Goal: Entertainment & Leisure: Consume media (video, audio)

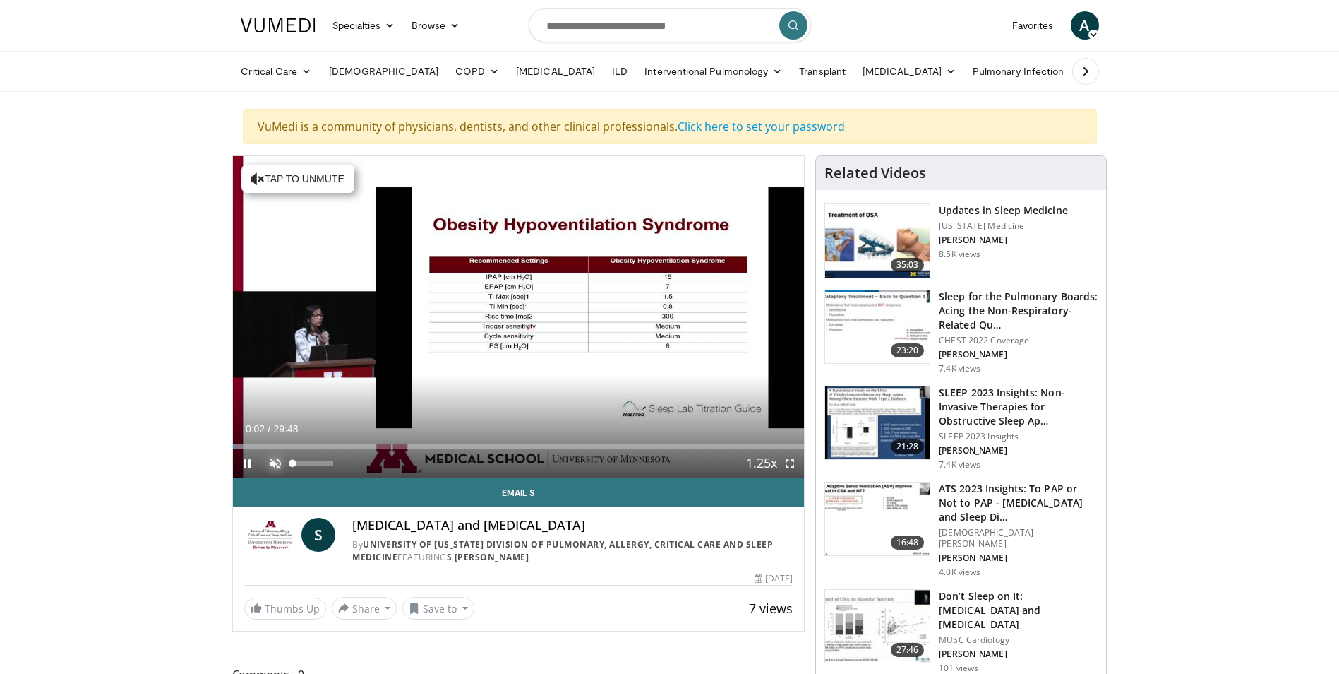
click at [275, 461] on span "Video Player" at bounding box center [275, 463] width 28 height 28
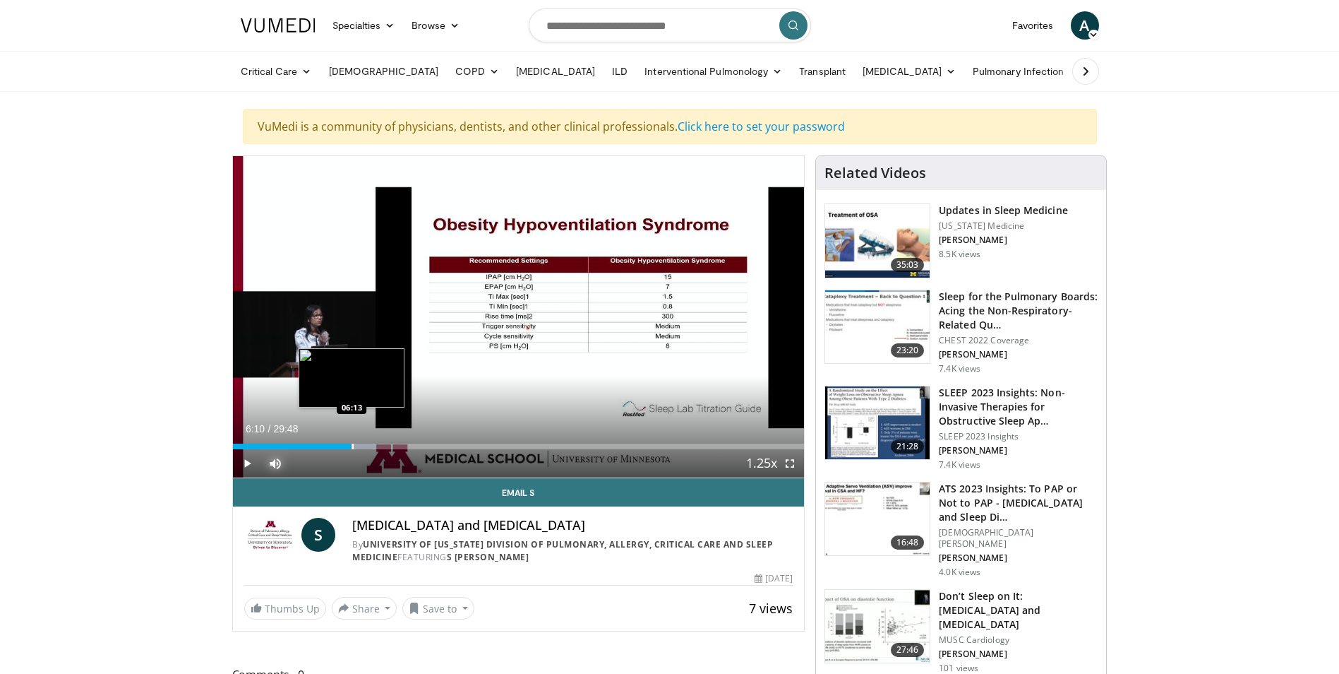
click at [352, 446] on div "Progress Bar" at bounding box center [352, 446] width 1 height 6
click at [790, 464] on span "Video Player" at bounding box center [790, 463] width 28 height 28
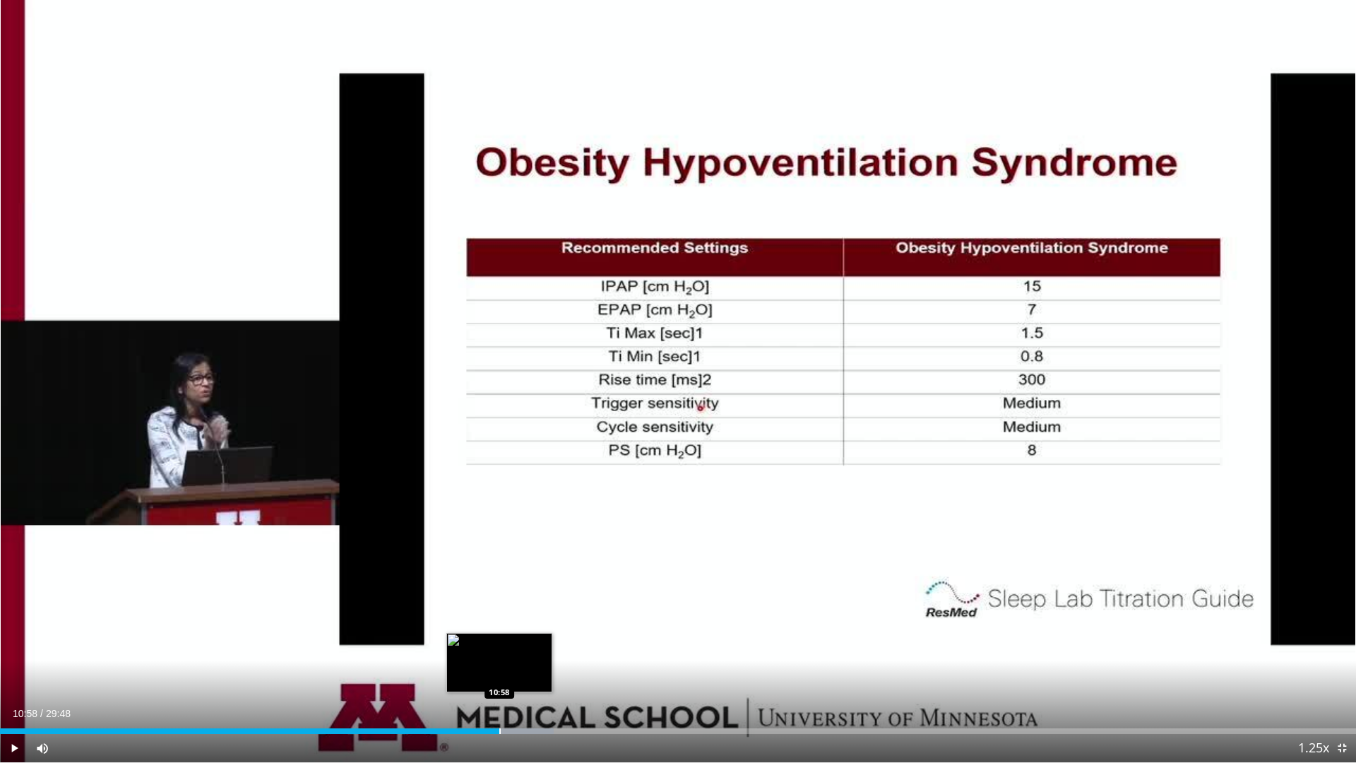
click at [499, 673] on div "Progress Bar" at bounding box center [499, 731] width 1 height 6
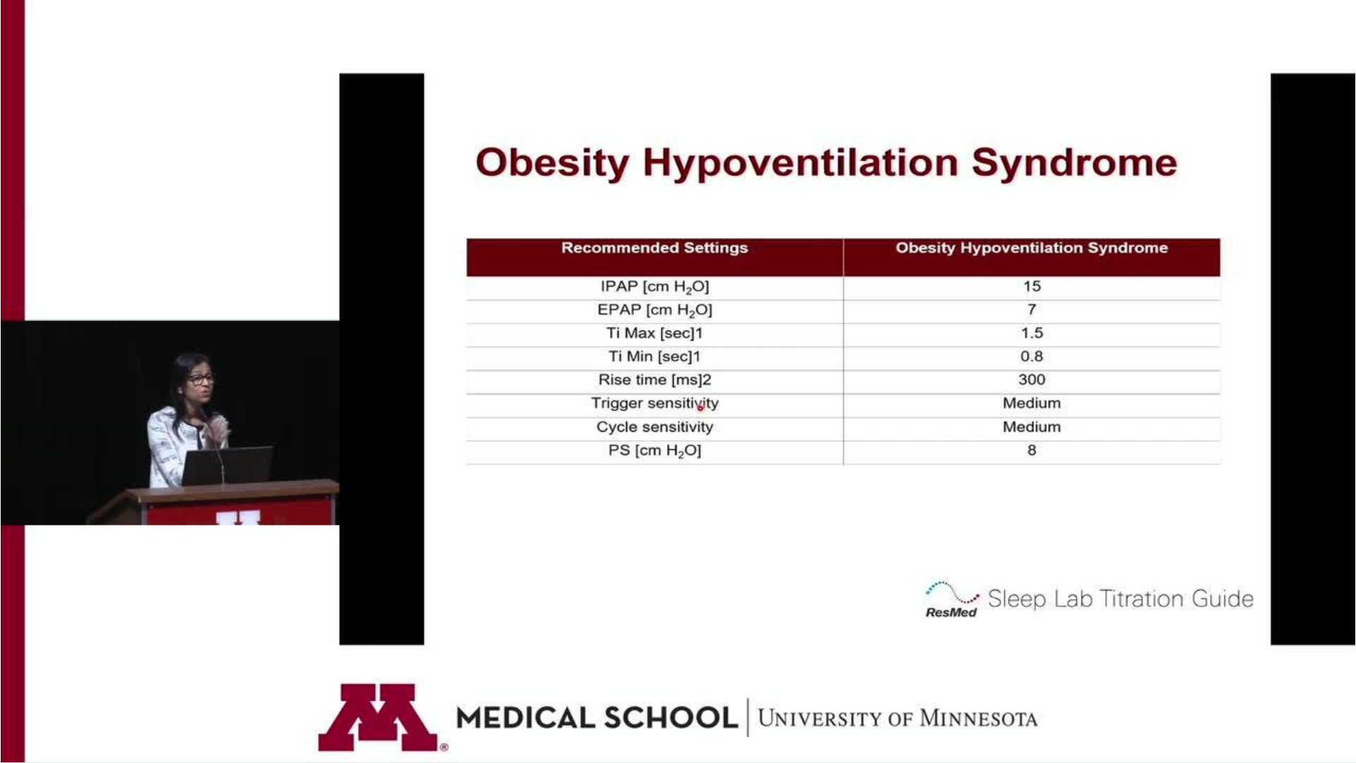
click at [1155, 563] on div "10 seconds Tap to unmute" at bounding box center [678, 381] width 1356 height 762
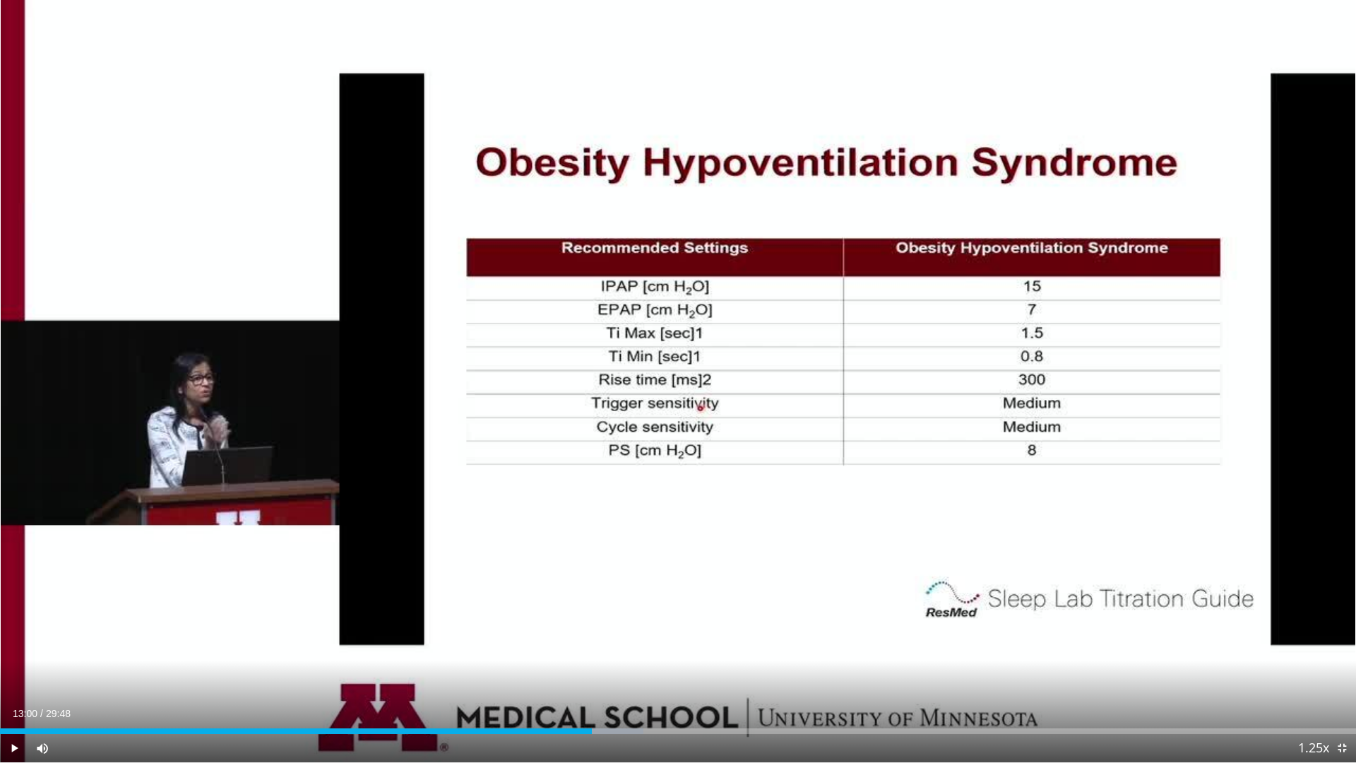
click at [1137, 552] on div "10 seconds Tap to unmute" at bounding box center [678, 381] width 1356 height 762
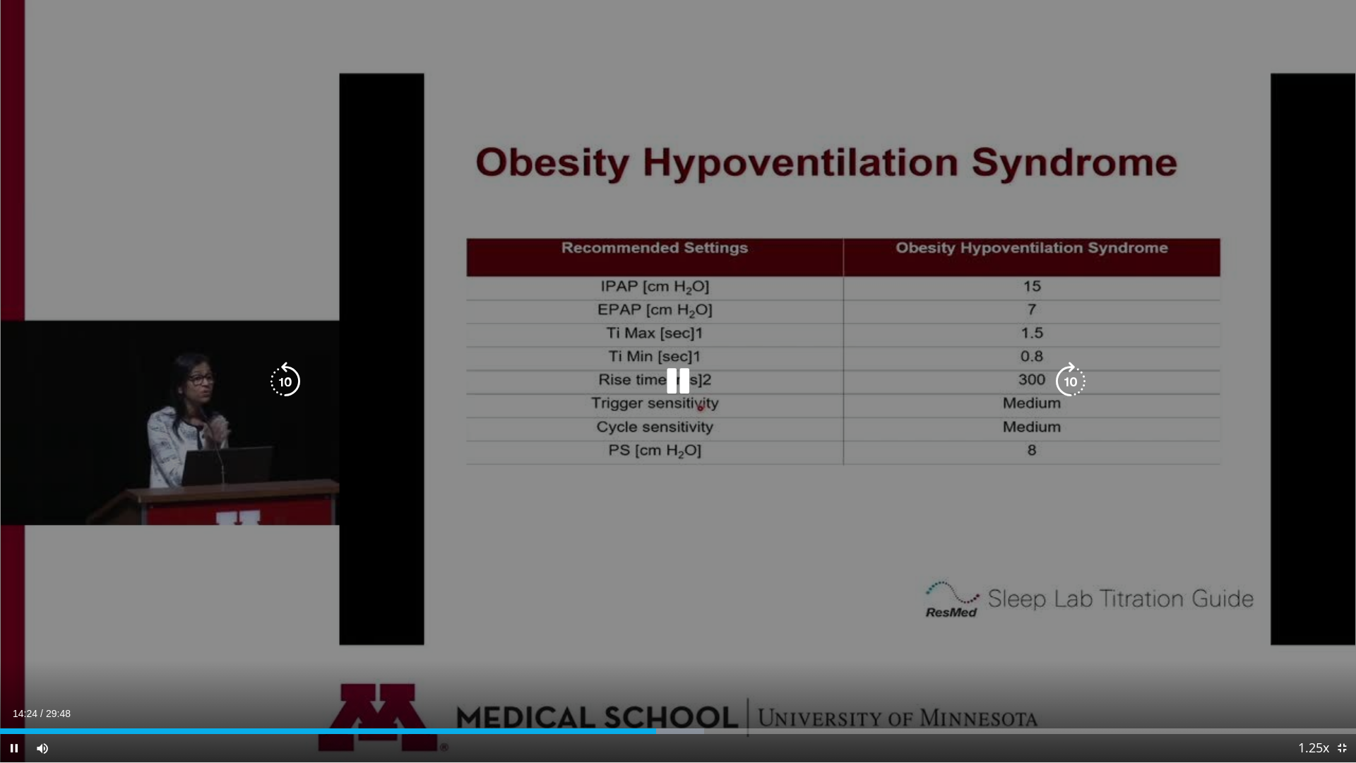
click at [1148, 523] on div "10 seconds Tap to unmute" at bounding box center [678, 381] width 1356 height 762
click at [1149, 527] on div "10 seconds Tap to unmute" at bounding box center [678, 381] width 1356 height 762
click at [798, 584] on div "10 seconds Tap to unmute" at bounding box center [678, 381] width 1356 height 762
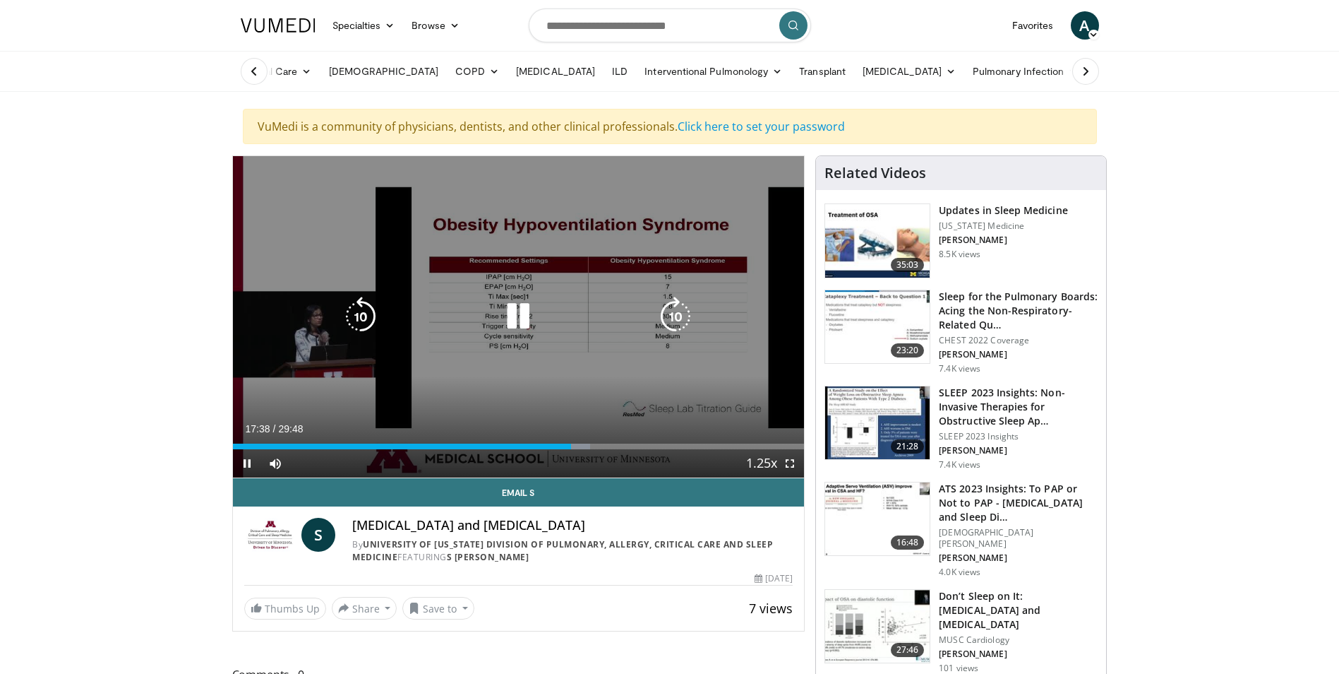
click at [647, 342] on div "10 seconds Tap to unmute" at bounding box center [519, 316] width 572 height 321
click at [734, 328] on div "10 seconds Tap to unmute" at bounding box center [519, 316] width 572 height 321
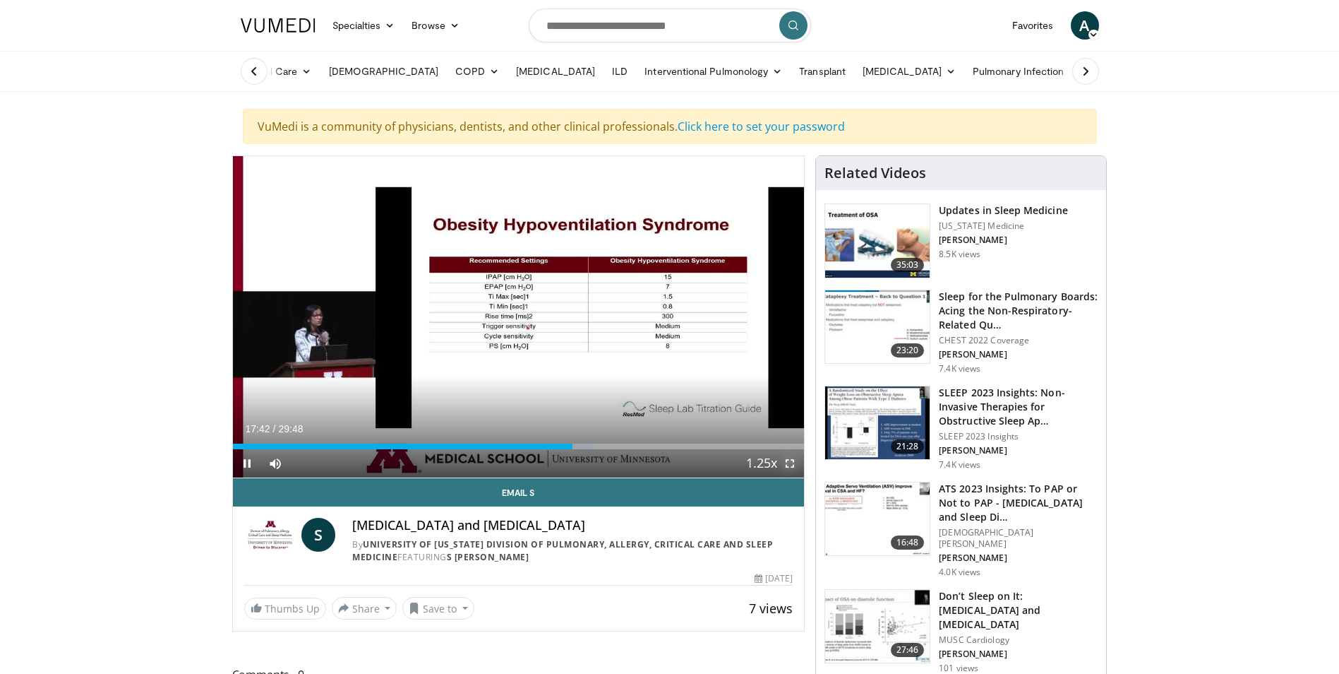
click at [787, 460] on span "Video Player" at bounding box center [790, 463] width 28 height 28
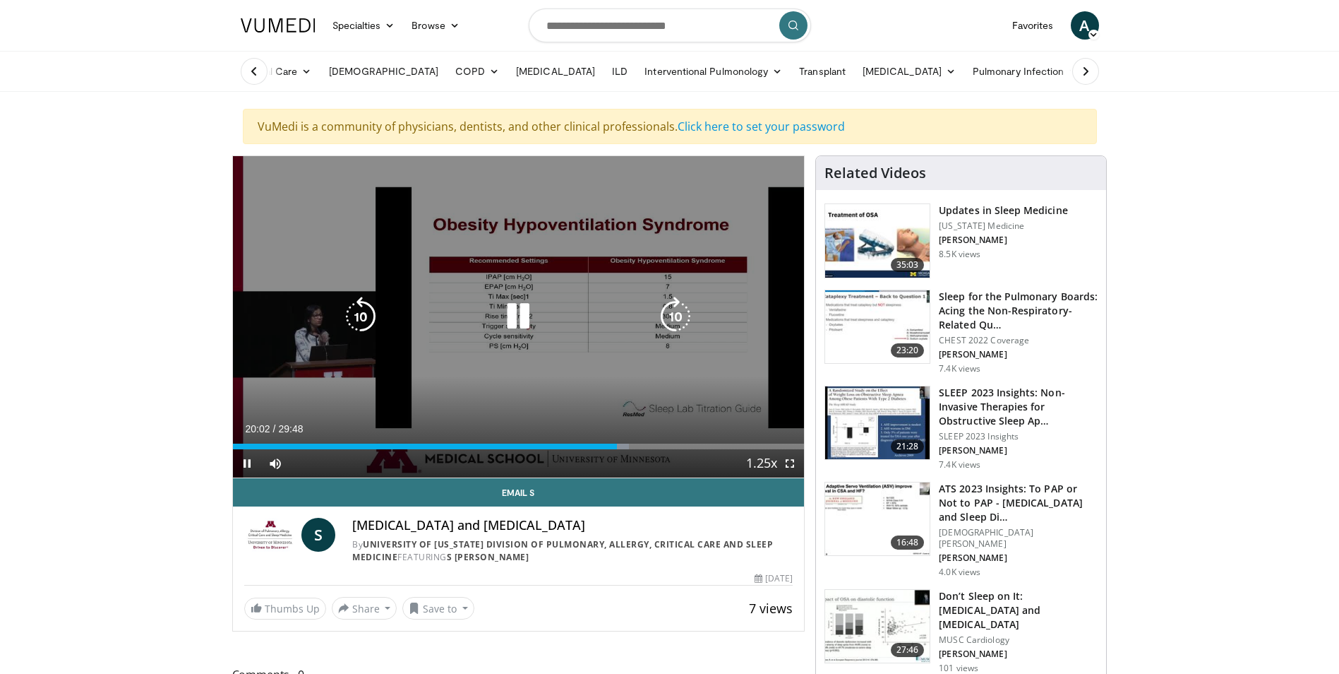
click at [503, 259] on div "10 seconds Tap to unmute" at bounding box center [519, 316] width 572 height 321
